Goal: Ask a question: Seek information or help from site administrators or community

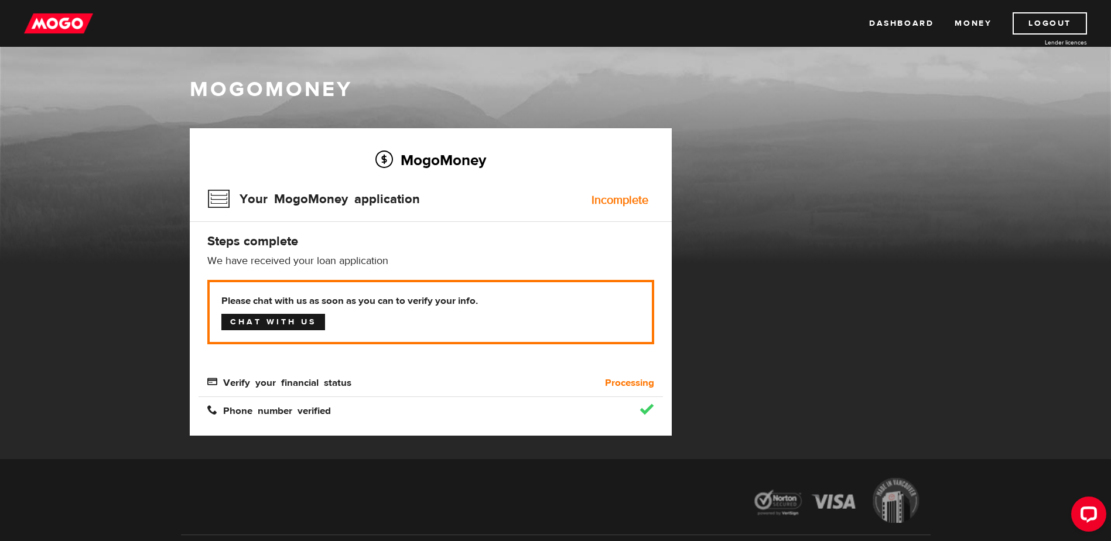
click at [311, 317] on link "Chat with us" at bounding box center [273, 322] width 104 height 16
click at [285, 326] on link "Chat with us" at bounding box center [273, 322] width 104 height 16
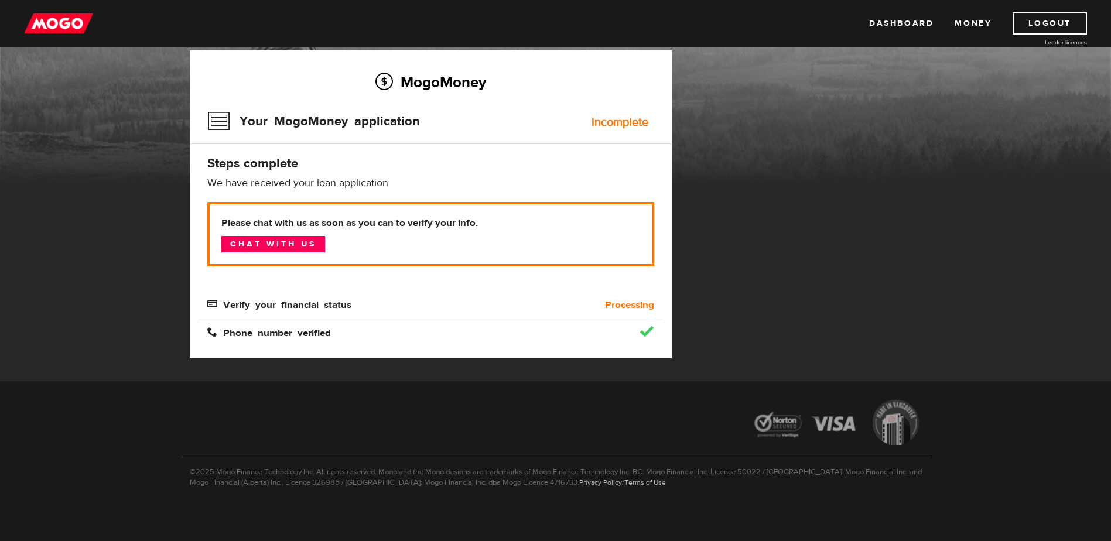
scroll to position [82, 0]
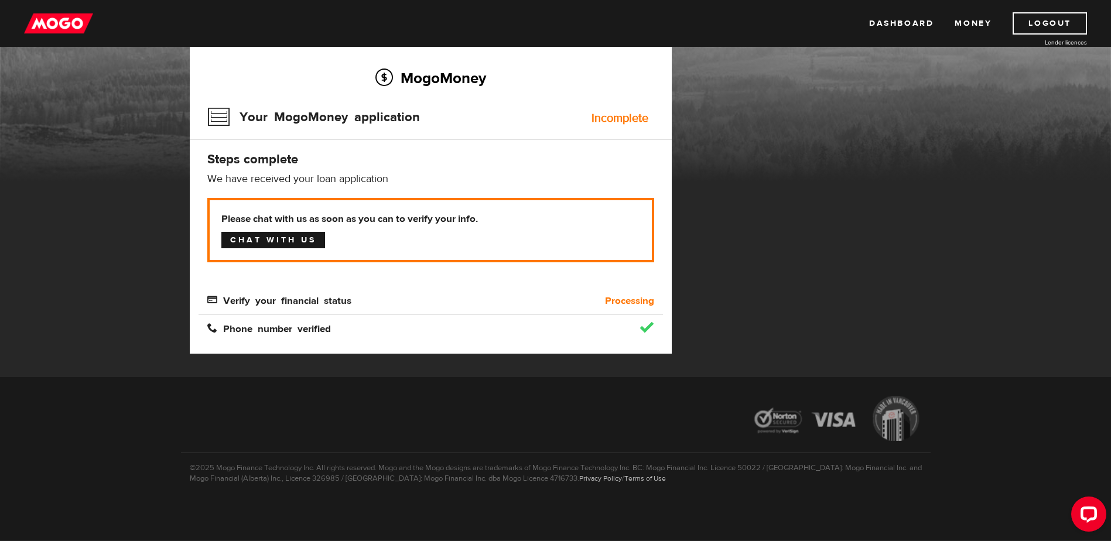
click at [296, 240] on link "Chat with us" at bounding box center [273, 240] width 104 height 16
click at [296, 235] on link "Chat with us" at bounding box center [273, 240] width 104 height 16
click at [773, 126] on div "MogoMoney Your MogoMoney application Expired Your MogoMoney credit decision has…" at bounding box center [556, 211] width 750 height 331
click at [75, 124] on div "MogoMoney" at bounding box center [555, 87] width 1111 height 187
click at [971, 23] on link "Money" at bounding box center [972, 23] width 37 height 22
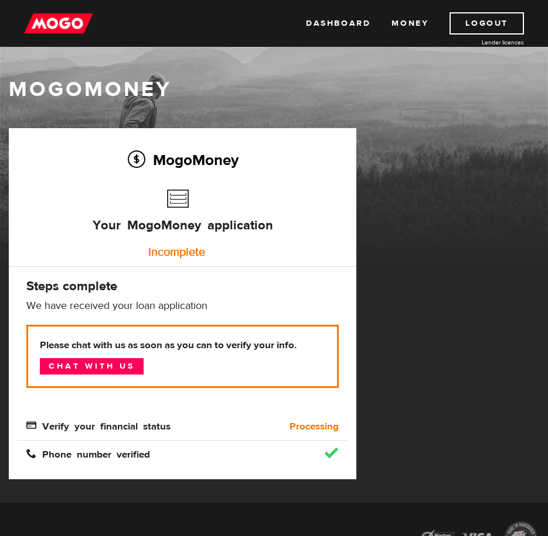
click at [500, 173] on div "MogoMoney Your MogoMoney application Expired Your MogoMoney credit decision has…" at bounding box center [274, 315] width 548 height 375
